Goal: Navigation & Orientation: Understand site structure

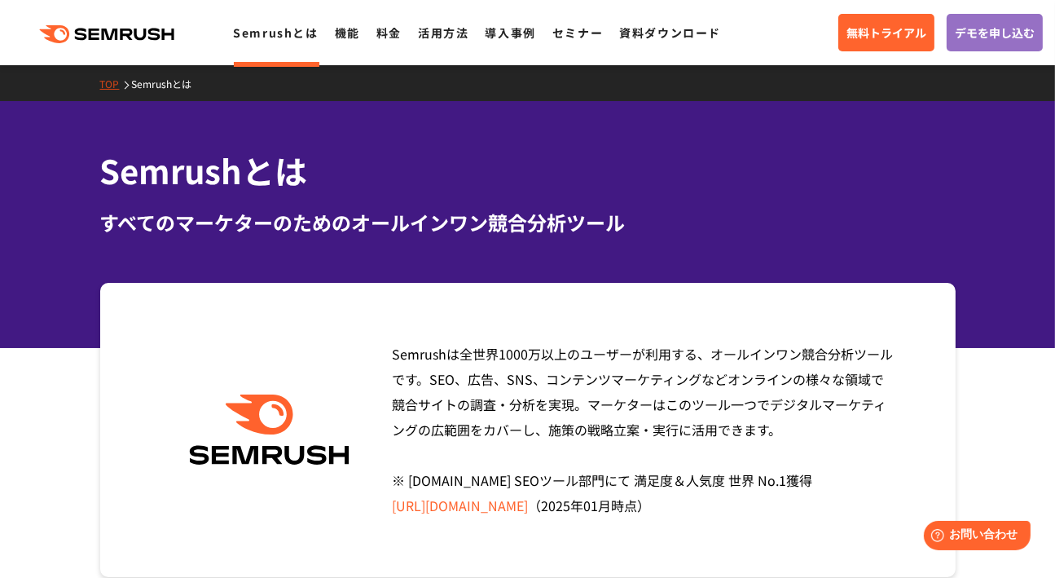
scroll to position [81, 0]
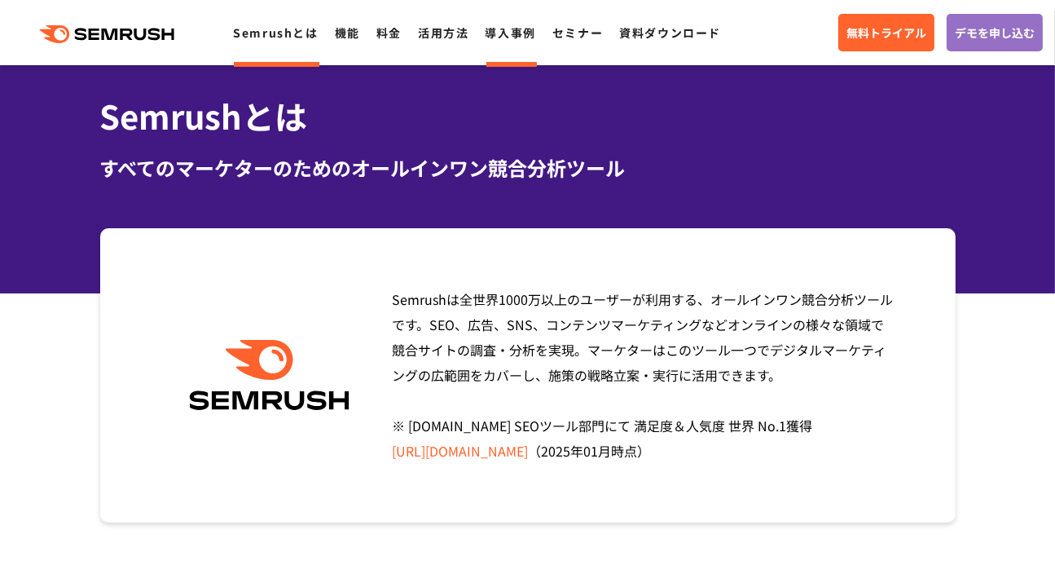
click at [503, 33] on link "導入事例" at bounding box center [511, 32] width 51 height 16
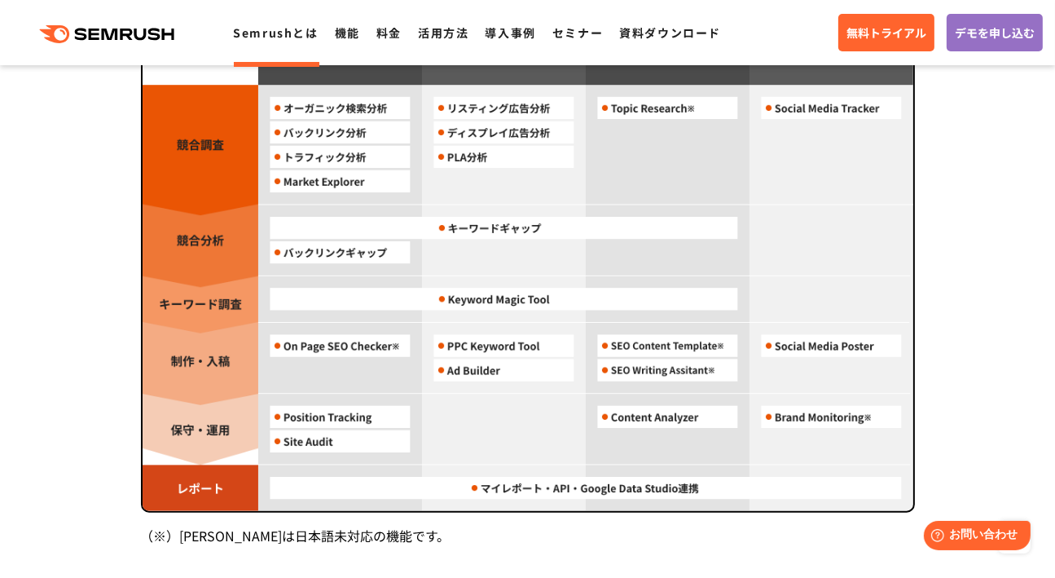
scroll to position [1547, 0]
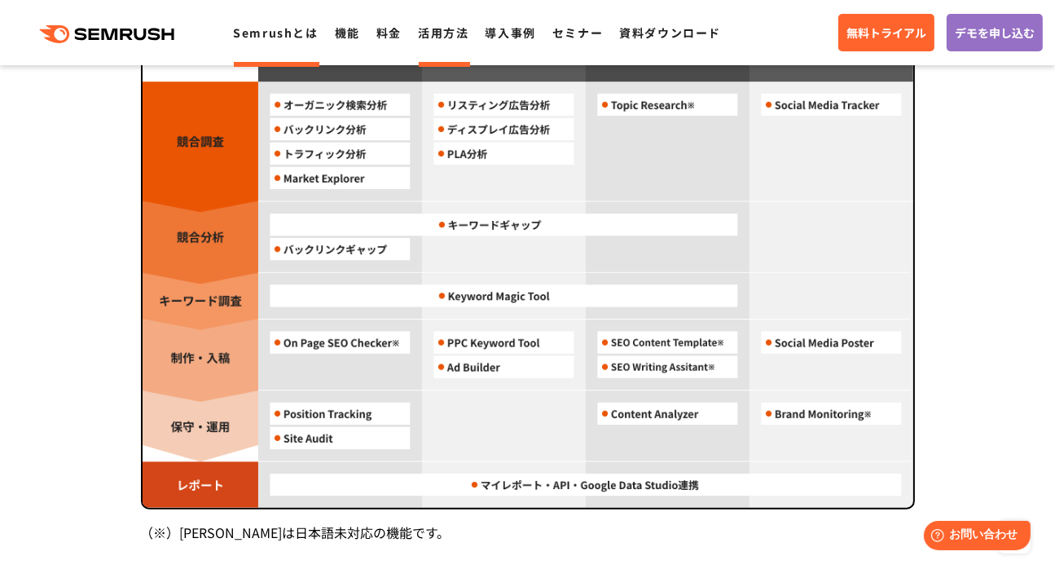
click at [436, 39] on link "活用方法" at bounding box center [443, 32] width 51 height 16
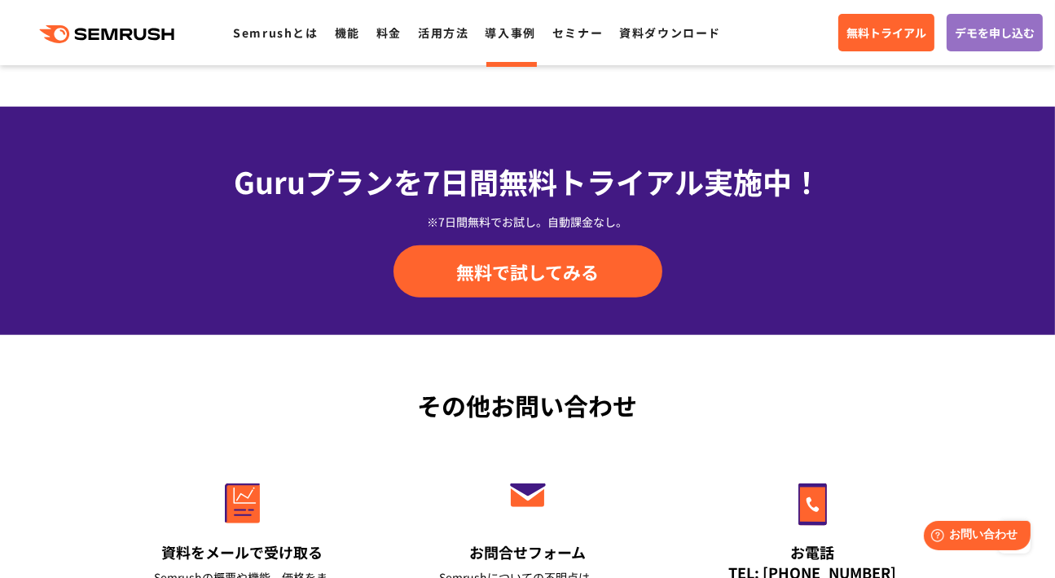
scroll to position [1828, 0]
